Goal: Task Accomplishment & Management: Manage account settings

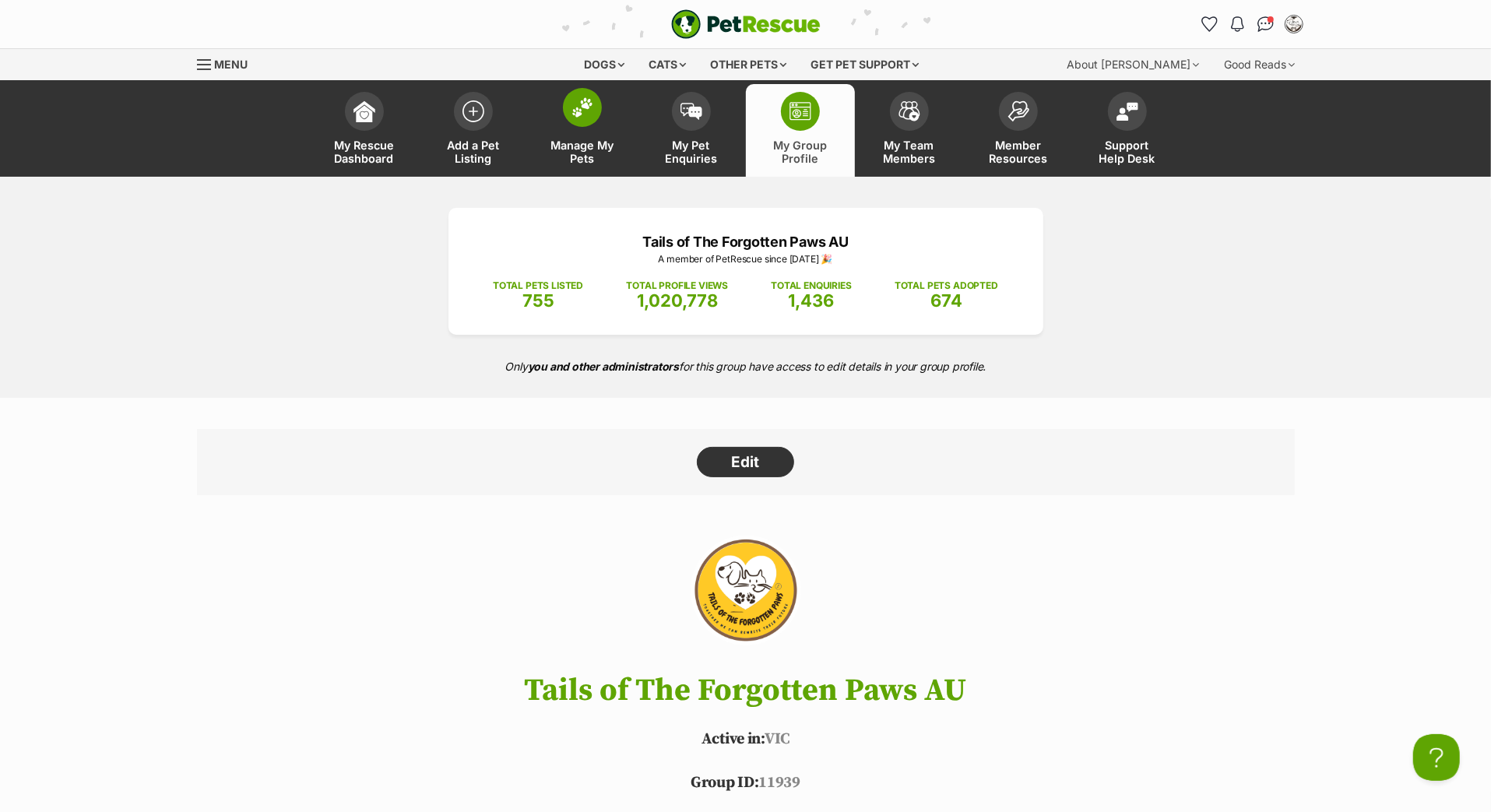
click at [583, 153] on link "Manage My Pets" at bounding box center [582, 130] width 109 height 92
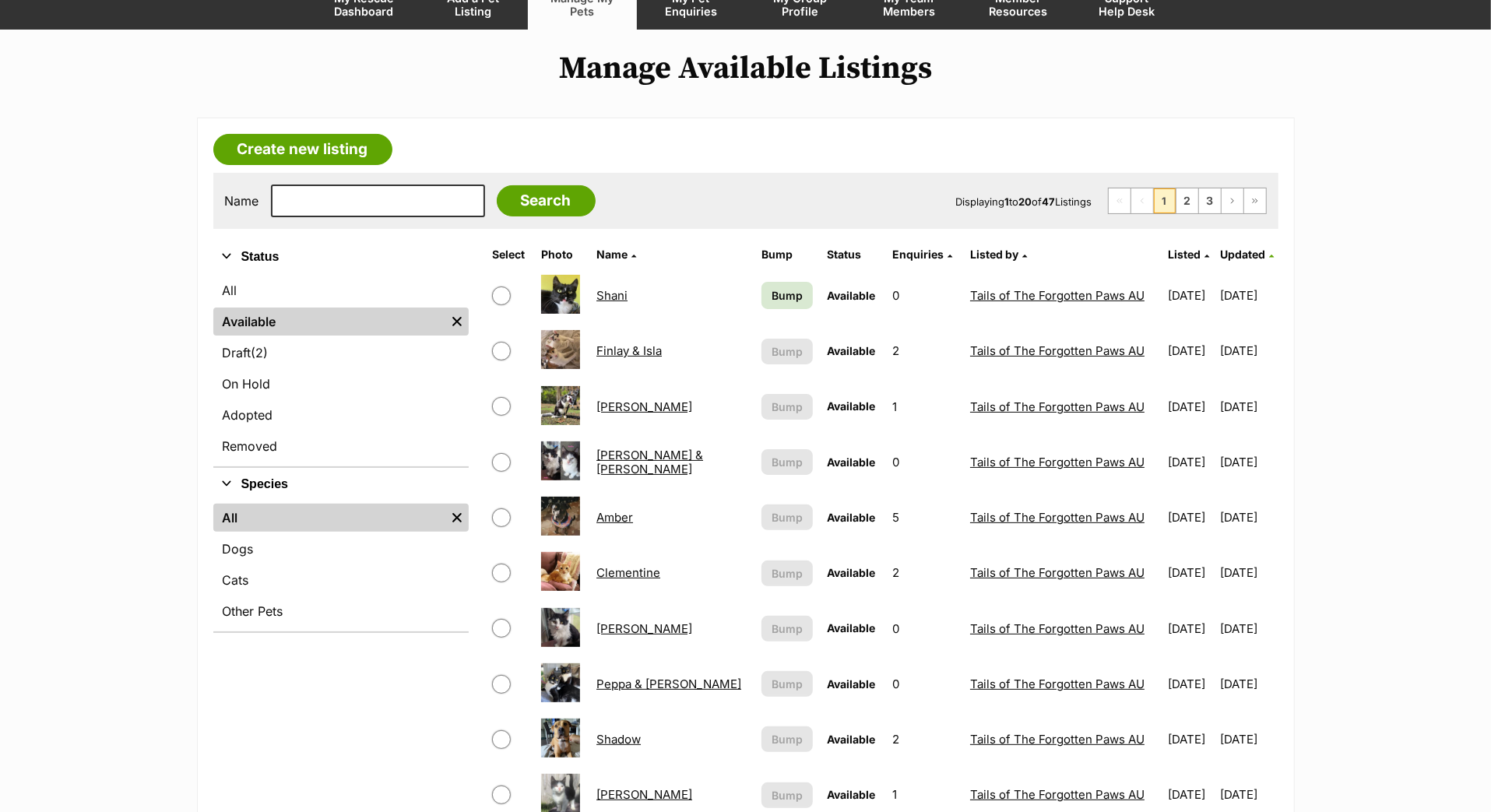
scroll to position [147, 0]
click at [771, 304] on span "Bump" at bounding box center [786, 295] width 31 height 17
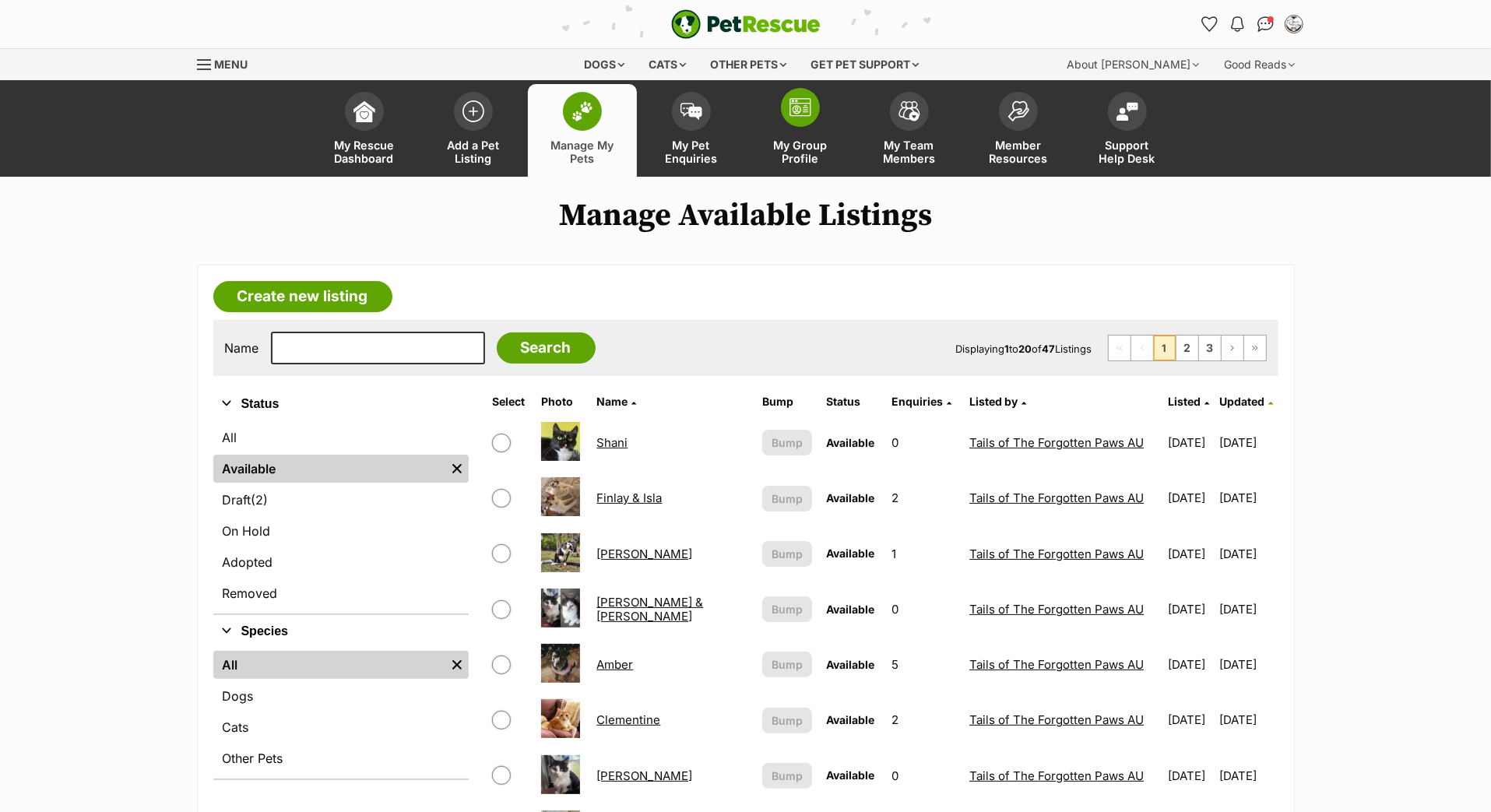
click at [800, 117] on img at bounding box center [800, 107] width 22 height 19
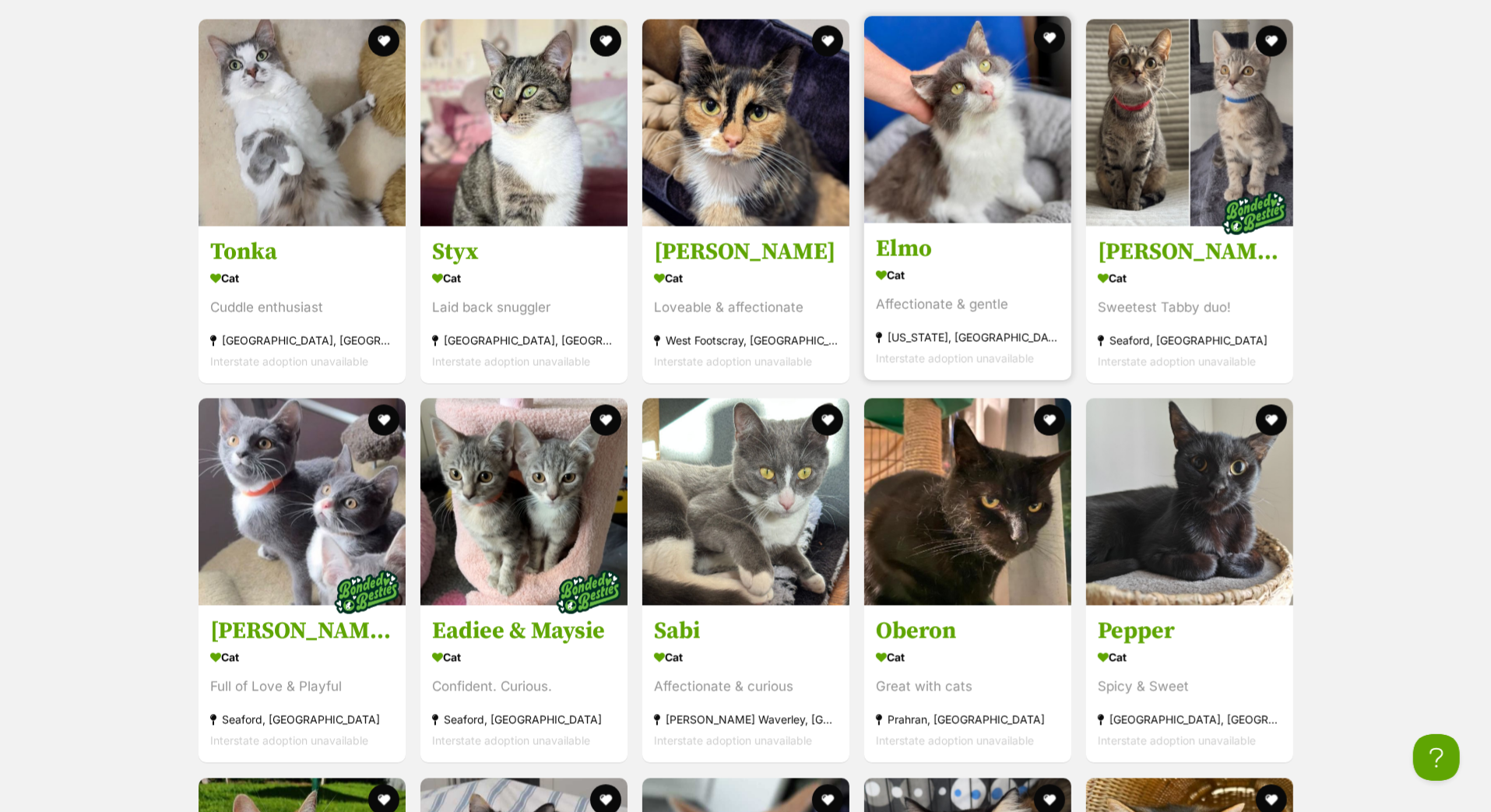
scroll to position [2201, 0]
